Goal: Information Seeking & Learning: Learn about a topic

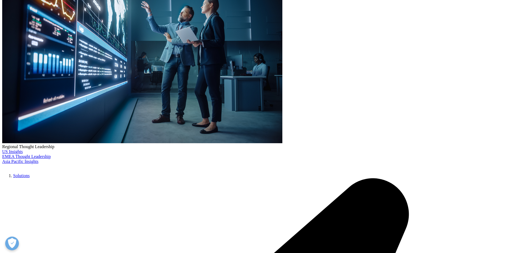
scroll to position [164, 0]
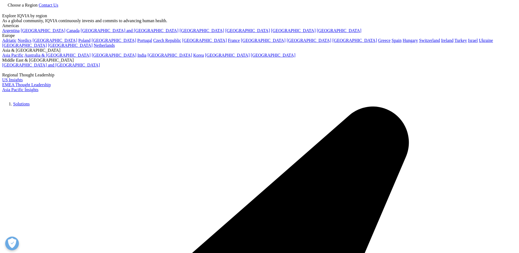
scroll to position [82, 0]
